Goal: Task Accomplishment & Management: Complete application form

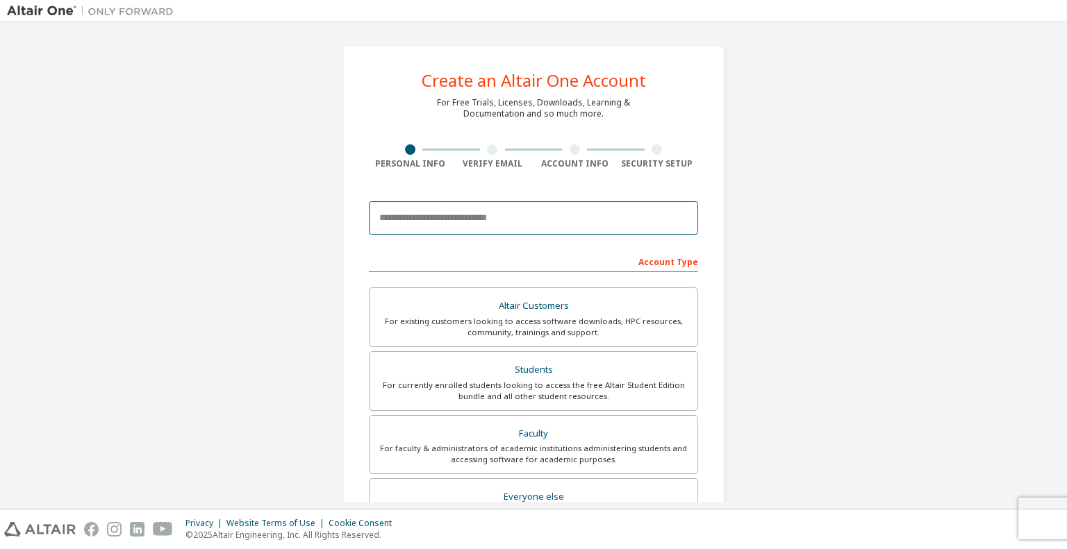
click at [545, 219] on input "email" at bounding box center [533, 217] width 329 height 33
type input "**********"
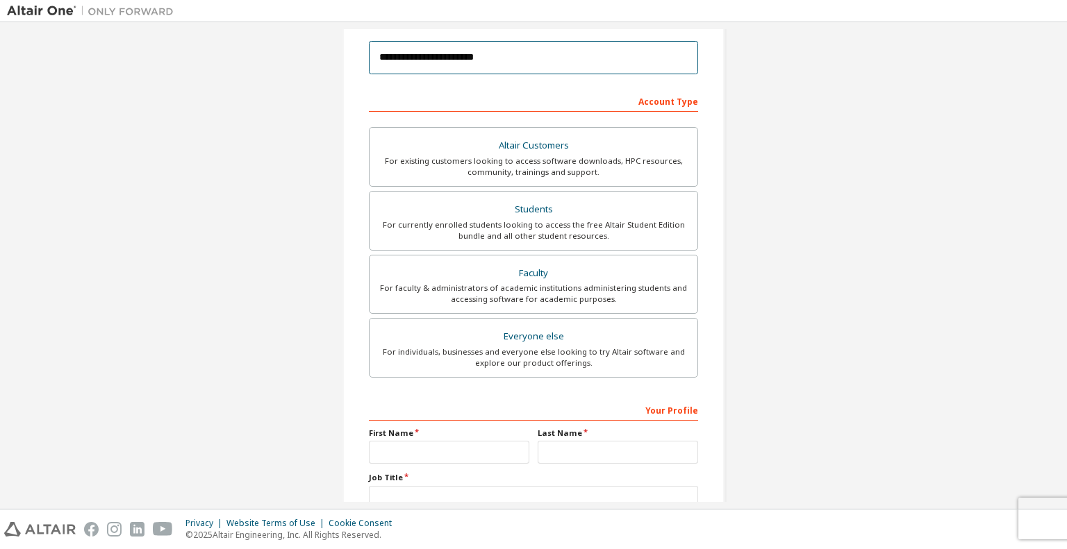
scroll to position [208, 0]
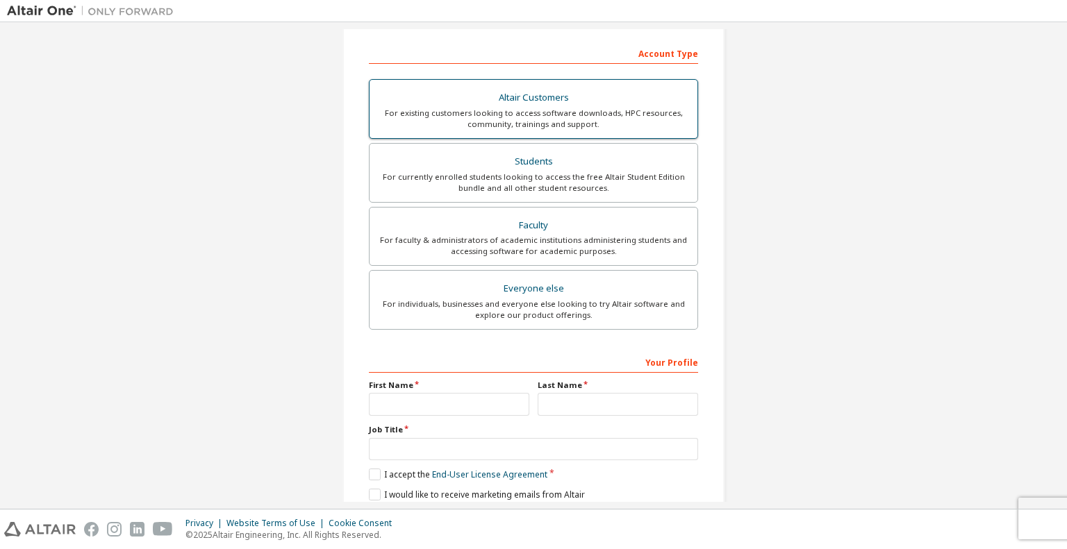
click at [504, 110] on div "For existing customers looking to access software downloads, HPC resources, com…" at bounding box center [533, 119] width 311 height 22
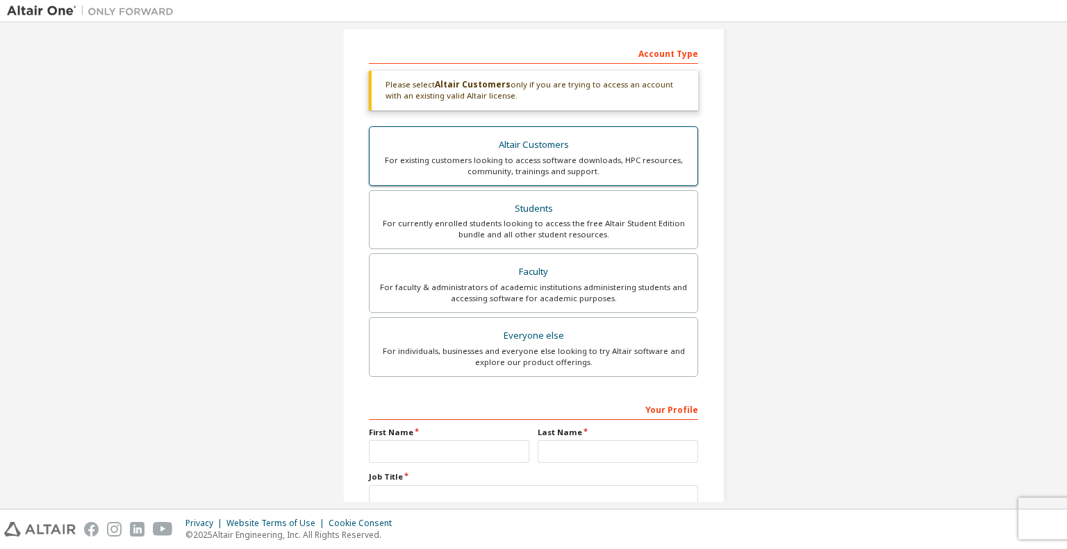
scroll to position [307, 0]
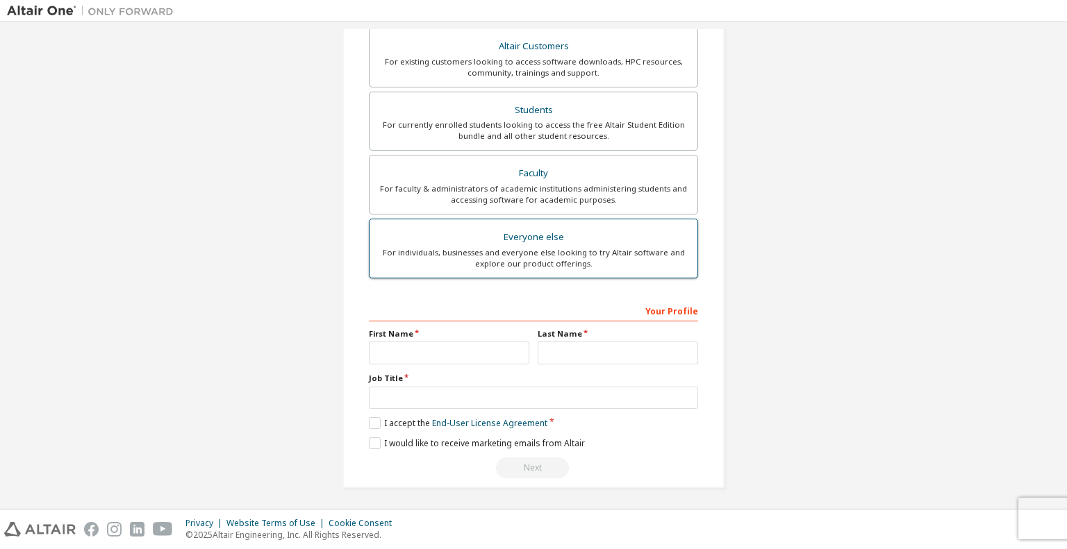
click at [492, 251] on div "For individuals, businesses and everyone else looking to try Altair software an…" at bounding box center [533, 258] width 311 height 22
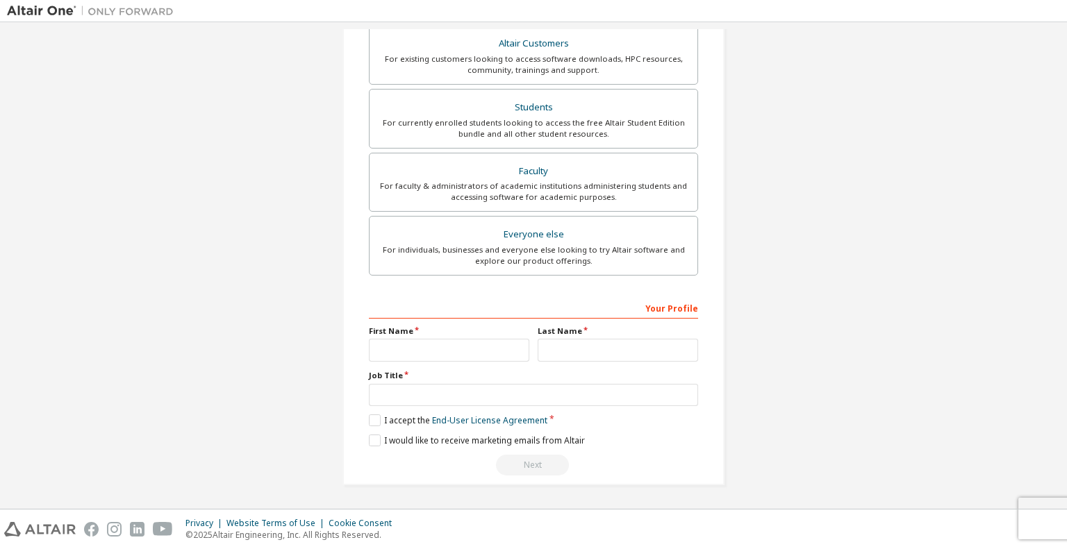
scroll to position [259, 0]
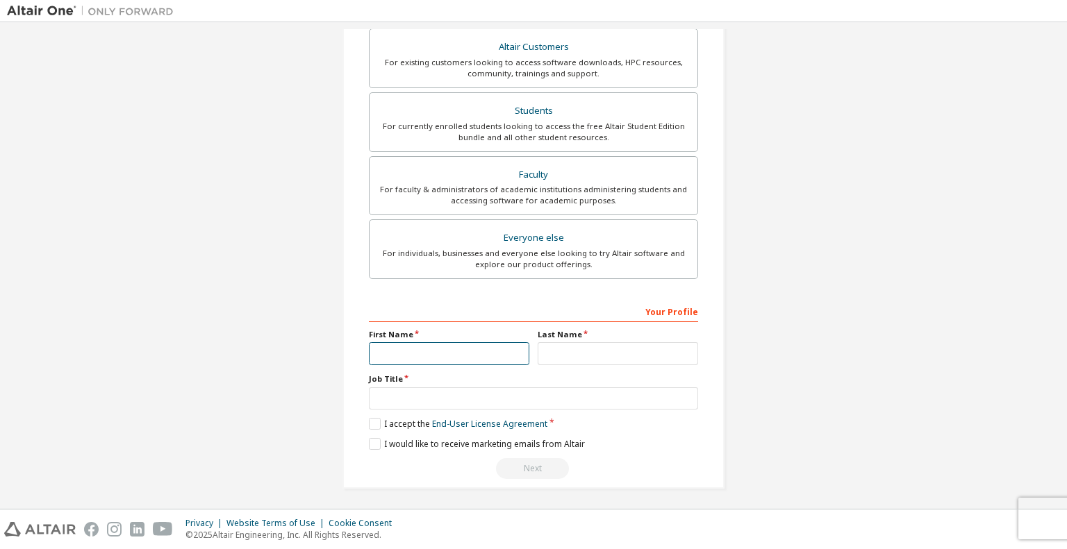
click at [395, 351] on input "text" at bounding box center [449, 353] width 160 height 23
type input "*****"
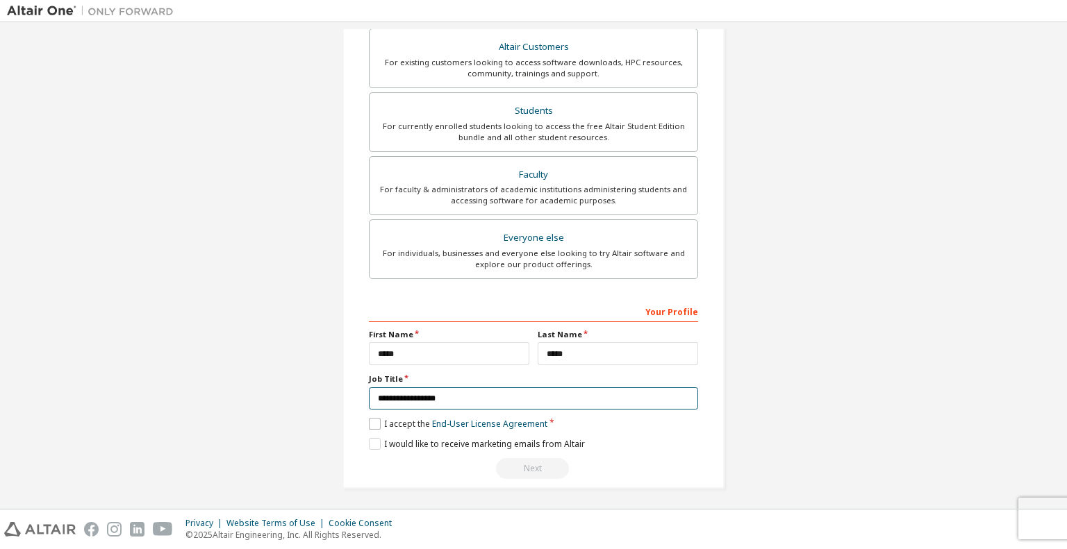
type input "**********"
click at [403, 423] on label "I accept the End-User License Agreement" at bounding box center [458, 424] width 179 height 12
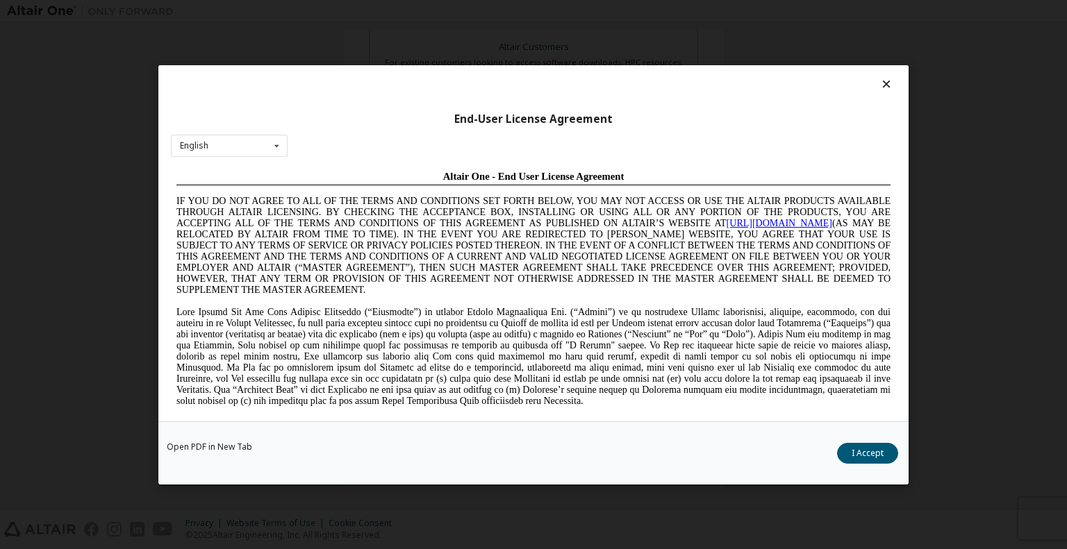
scroll to position [0, 0]
click at [273, 144] on icon at bounding box center [276, 146] width 17 height 22
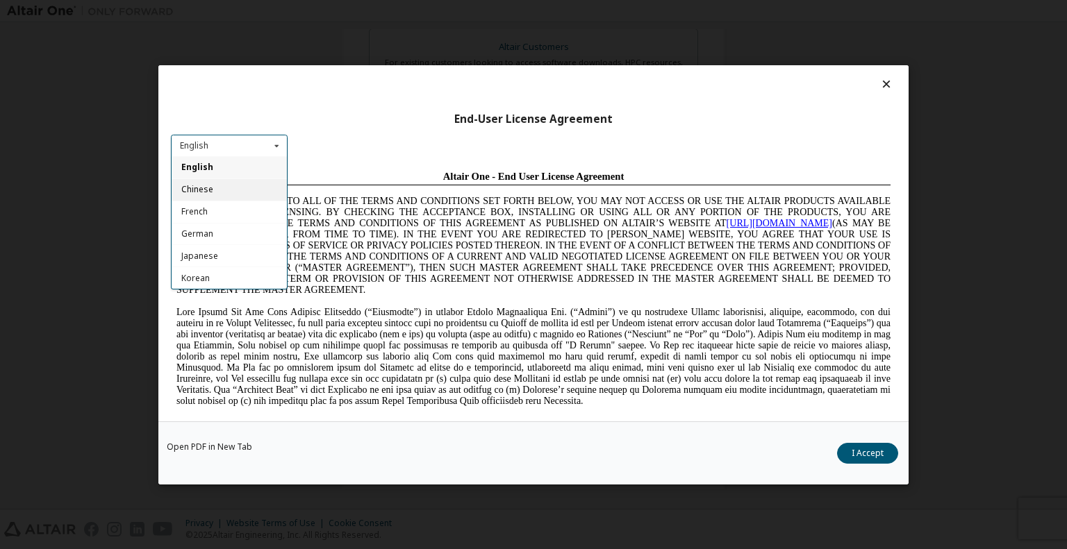
click at [225, 185] on div "Chinese" at bounding box center [229, 190] width 115 height 22
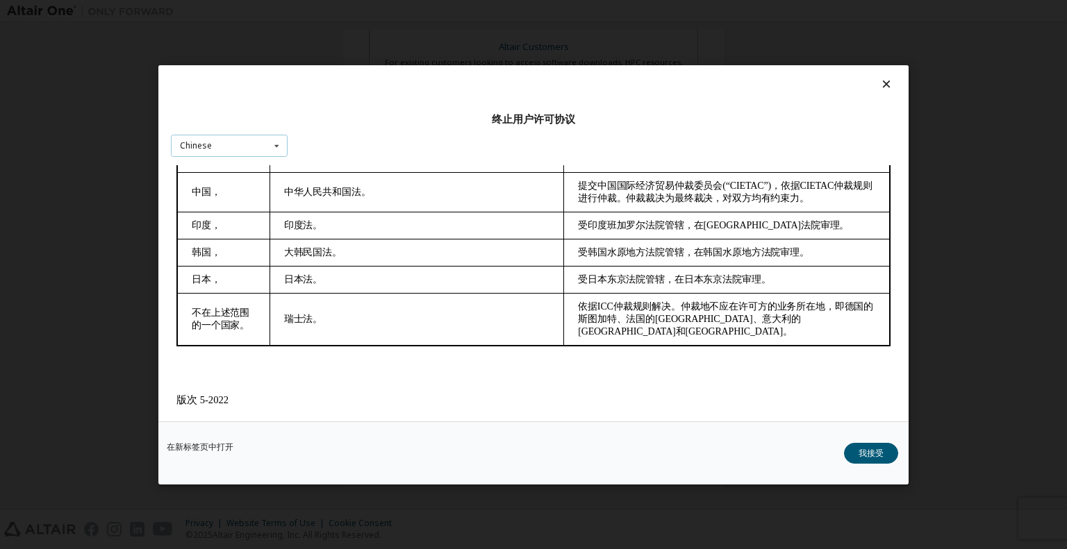
scroll to position [2994, 0]
click at [868, 457] on button "我接受" at bounding box center [871, 452] width 54 height 21
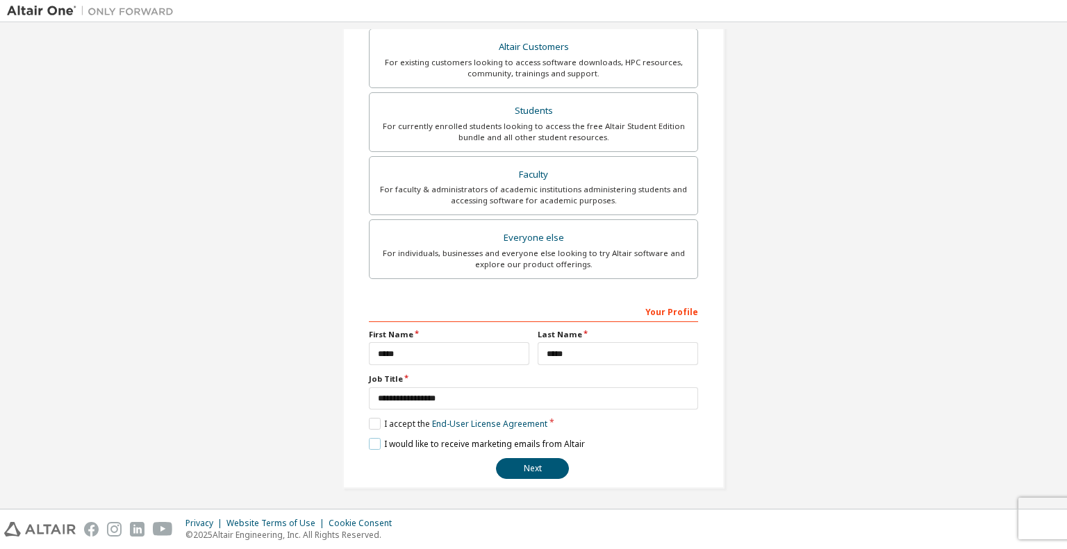
click at [374, 443] on label "I would like to receive marketing emails from Altair" at bounding box center [477, 444] width 216 height 12
click at [534, 471] on button "Next" at bounding box center [532, 468] width 73 height 21
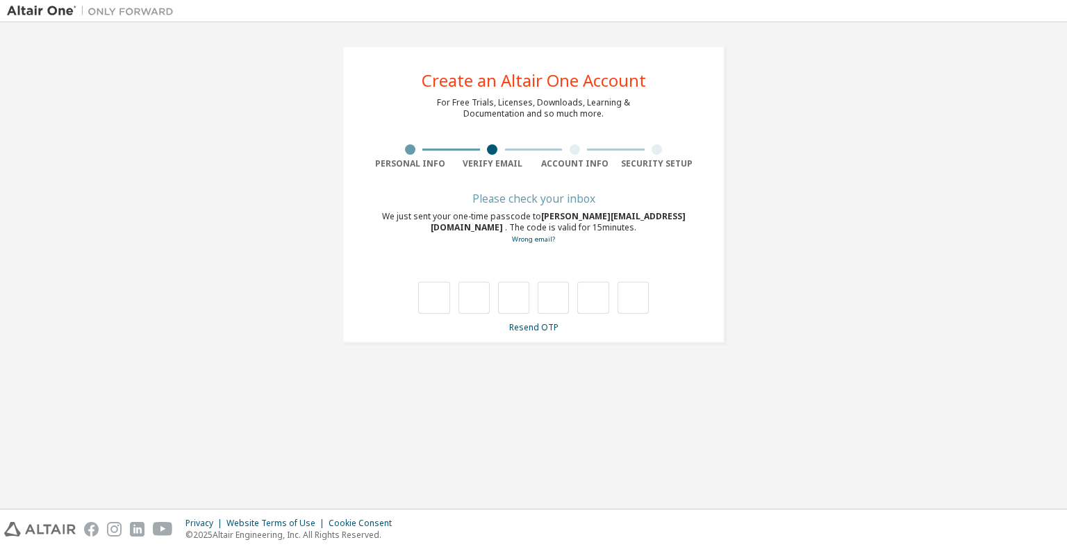
scroll to position [0, 0]
click at [436, 297] on input "text" at bounding box center [433, 298] width 31 height 32
click at [517, 372] on div "**********" at bounding box center [533, 265] width 1053 height 473
click at [441, 294] on input "text" at bounding box center [433, 298] width 31 height 32
type input "*"
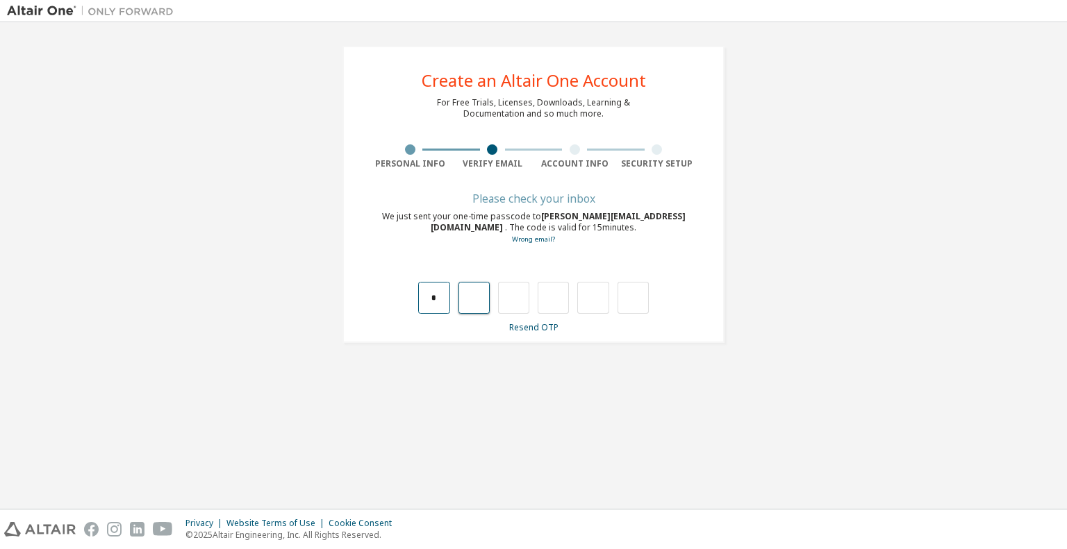
type input "*"
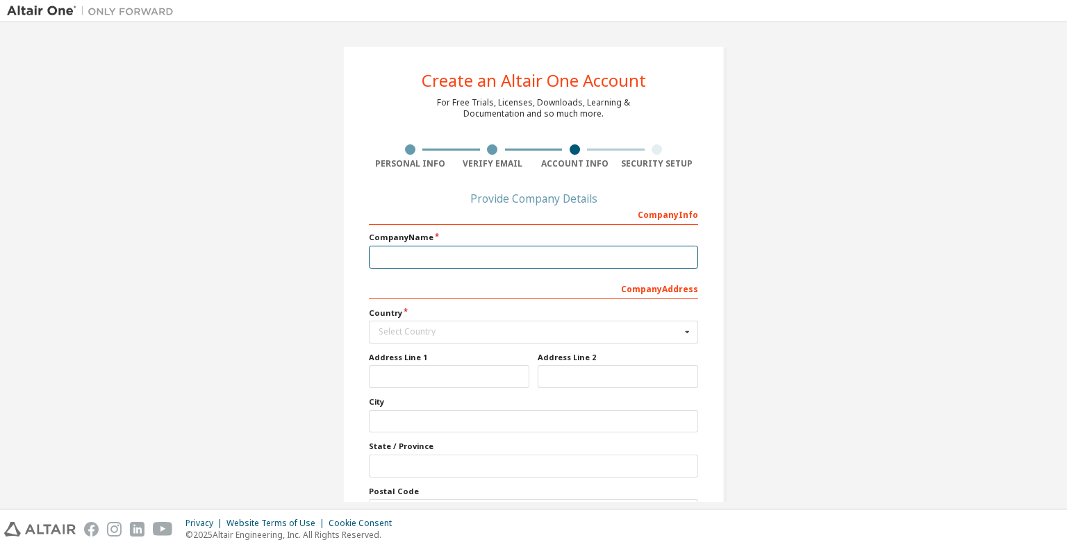
click at [442, 257] on input "text" at bounding box center [533, 257] width 329 height 23
